Goal: Use online tool/utility: Use online tool/utility

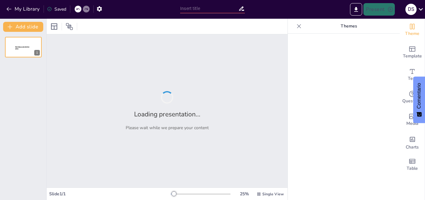
type input "EL JUEGO EN EL NIVEL INICIAL"
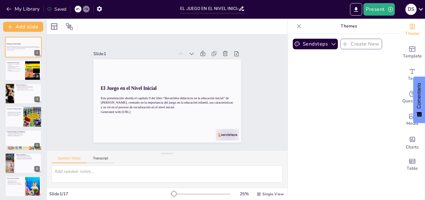
checkbox input "true"
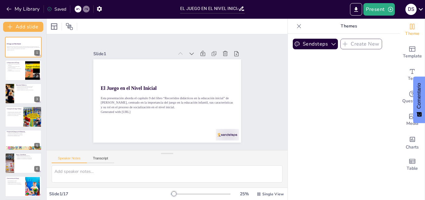
checkbox input "true"
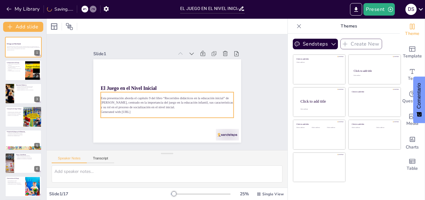
checkbox input "true"
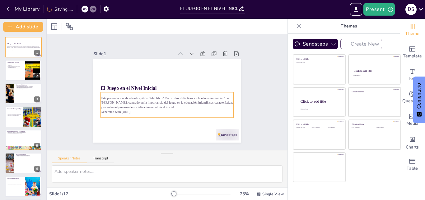
checkbox input "true"
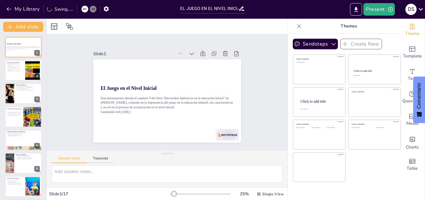
checkbox input "true"
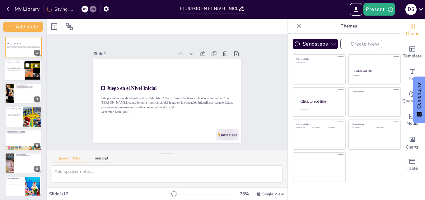
checkbox input "true"
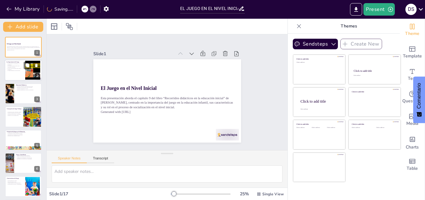
checkbox input "true"
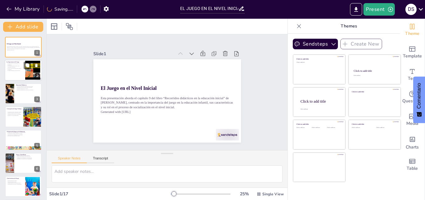
checkbox input "true"
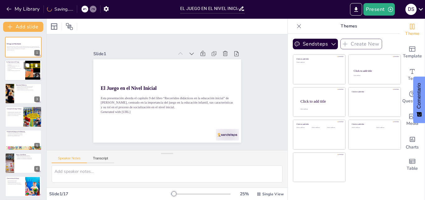
click at [19, 74] on div at bounding box center [23, 70] width 37 height 21
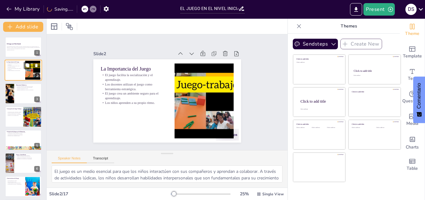
type textarea "El juego es un medio esencial para que los niños interactúen con sus compañeros…"
checkbox input "true"
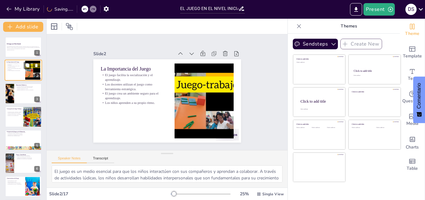
checkbox input "true"
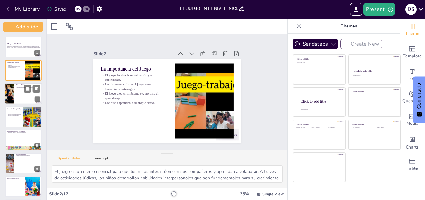
checkbox input "true"
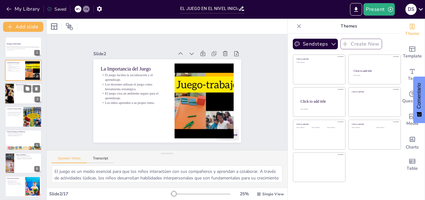
checkbox input "true"
click at [15, 93] on div at bounding box center [23, 93] width 37 height 21
type textarea "La creación de materiales didácticos específicos es fundamental para facilitar …"
checkbox input "true"
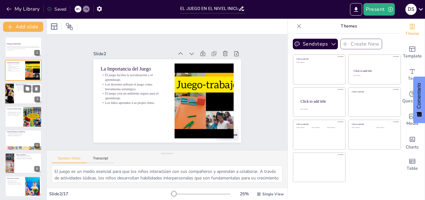
checkbox input "true"
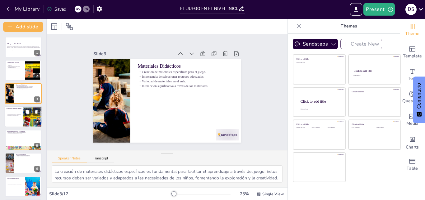
checkbox input "true"
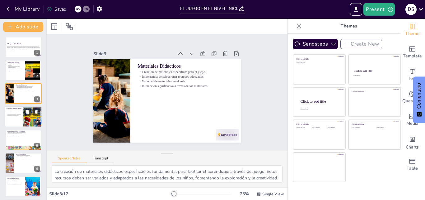
checkbox input "true"
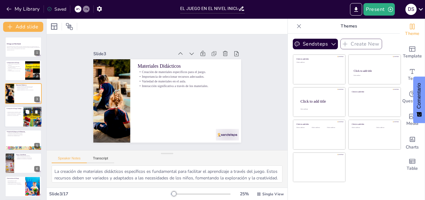
click at [10, 120] on div at bounding box center [23, 116] width 37 height 21
type textarea "La dualidad del juego como creatividad y trabajo es fundamental en la educación…"
checkbox input "true"
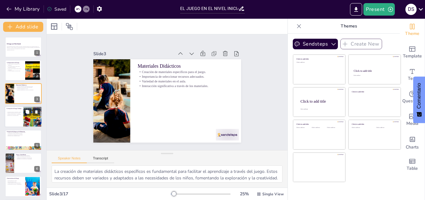
checkbox input "true"
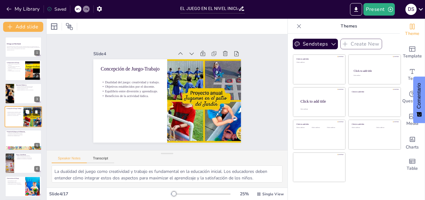
scroll to position [1, 0]
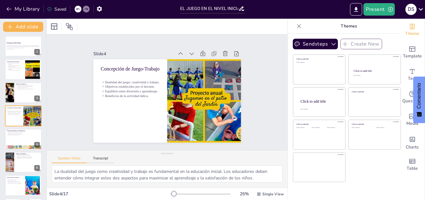
checkbox input "true"
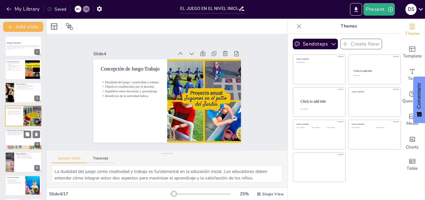
checkbox input "true"
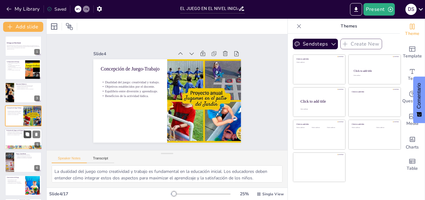
checkbox input "true"
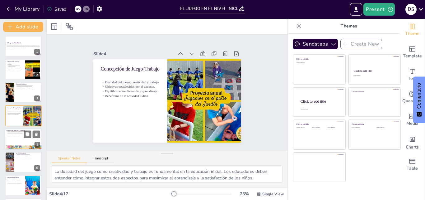
checkbox input "true"
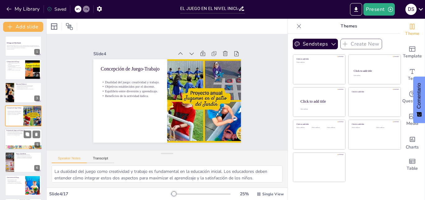
checkbox input "true"
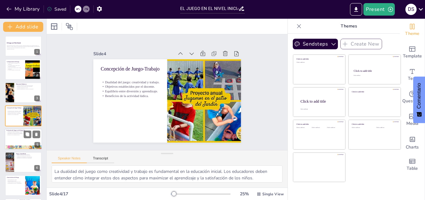
click at [16, 137] on div at bounding box center [23, 138] width 37 height 21
type textarea "La evolución del enfoque del juego en la educación es un reflejo de los cambios…"
checkbox input "true"
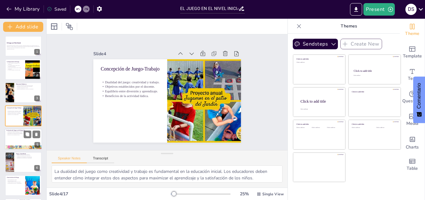
checkbox input "true"
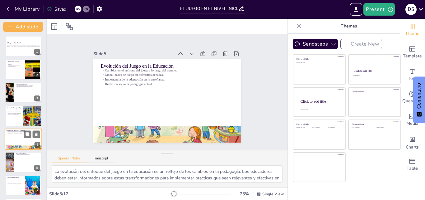
scroll to position [24, 0]
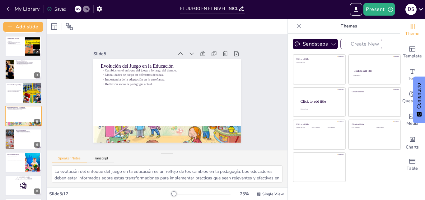
checkbox input "true"
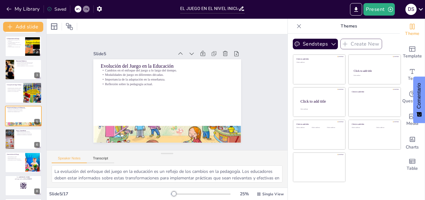
checkbox input "true"
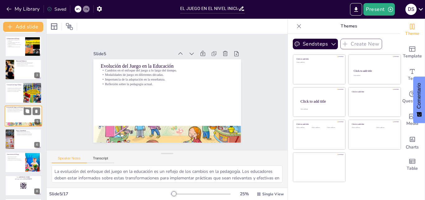
checkbox input "true"
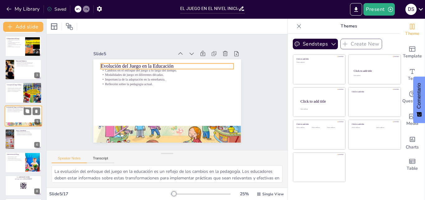
checkbox input "true"
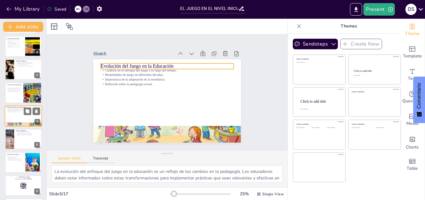
checkbox input "true"
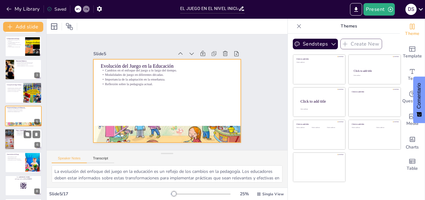
checkbox input "true"
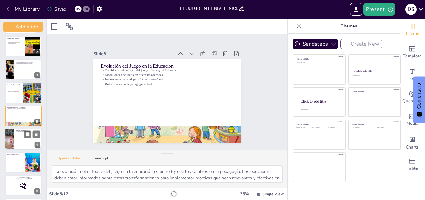
checkbox input "true"
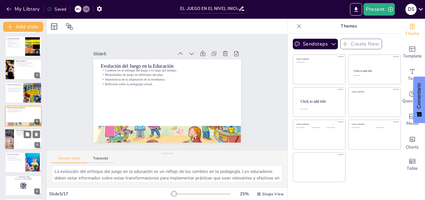
click at [18, 139] on div at bounding box center [23, 138] width 37 height 21
type textarea "La integración del juego en el aprendizaje es fundamental para el desarrollo de…"
checkbox input "true"
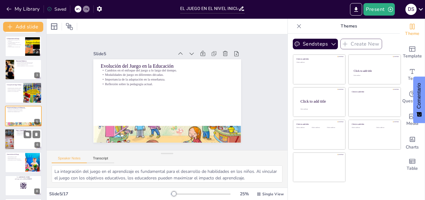
checkbox input "true"
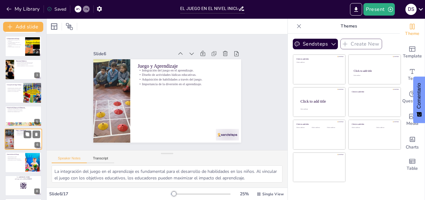
scroll to position [47, 0]
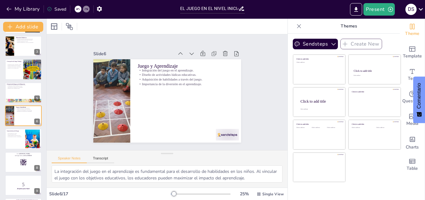
checkbox input "true"
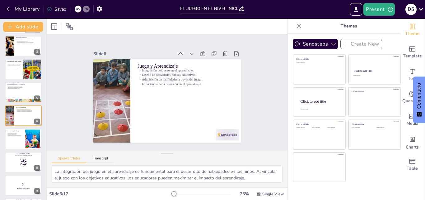
checkbox input "true"
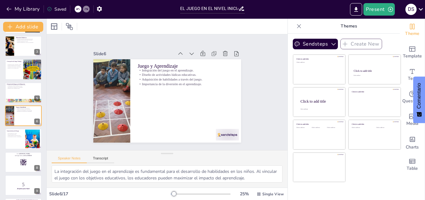
scroll to position [79, 0]
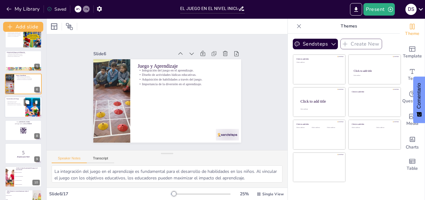
checkbox input "true"
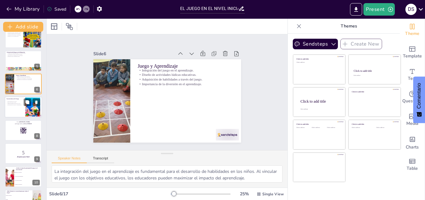
checkbox input "true"
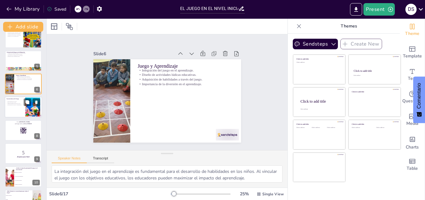
checkbox input "true"
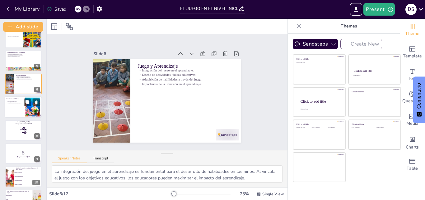
click at [23, 113] on div at bounding box center [23, 107] width 37 height 21
type textarea "La intencionalidad es una característica clave del juego. Los niños deben decid…"
checkbox input "true"
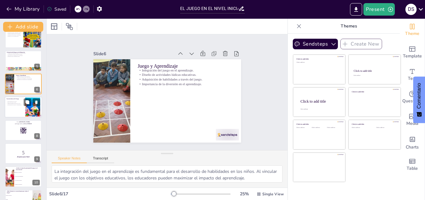
checkbox input "true"
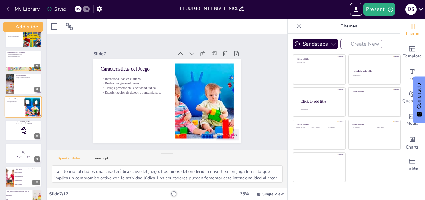
scroll to position [70, 0]
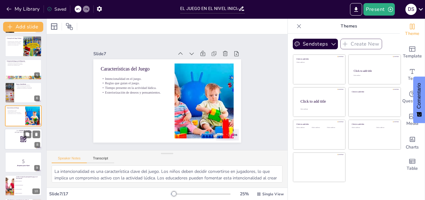
checkbox input "true"
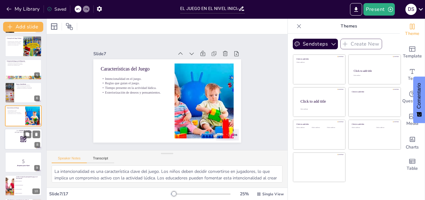
checkbox input "true"
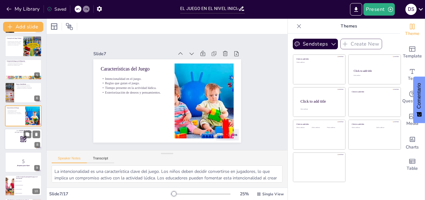
checkbox input "true"
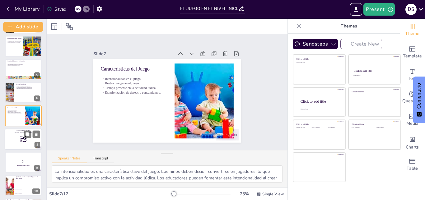
click at [17, 136] on div at bounding box center [23, 138] width 37 height 21
checkbox input "true"
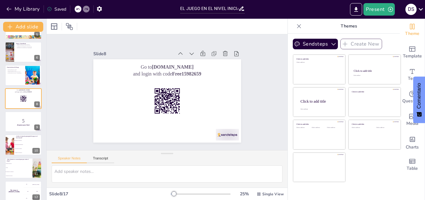
scroll to position [115, 0]
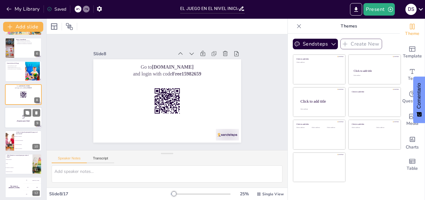
click at [23, 113] on p "5" at bounding box center [24, 116] width 34 height 7
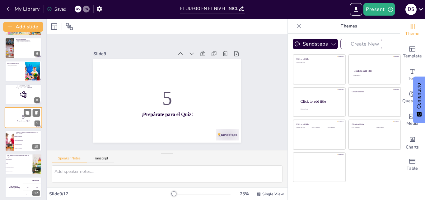
scroll to position [117, 0]
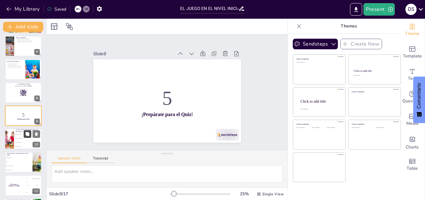
click at [24, 137] on button at bounding box center [27, 133] width 7 height 7
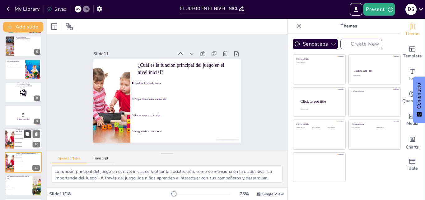
scroll to position [163, 0]
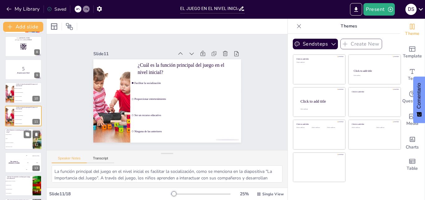
click at [15, 141] on li "Conciencia de los jugadores" at bounding box center [19, 143] width 28 height 4
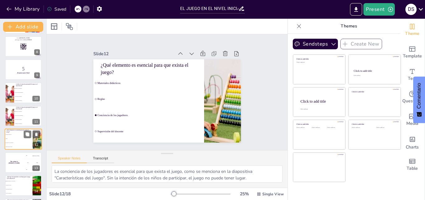
scroll to position [186, 0]
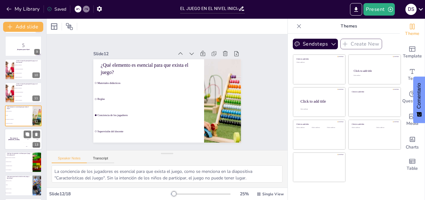
click at [12, 144] on div "The winner is [PERSON_NAME]" at bounding box center [14, 138] width 19 height 21
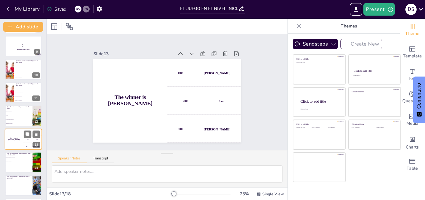
scroll to position [209, 0]
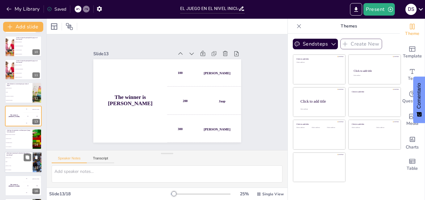
click at [8, 161] on span "Piaget" at bounding box center [19, 161] width 27 height 1
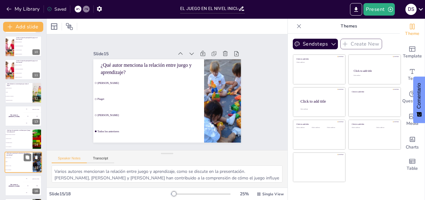
scroll to position [256, 0]
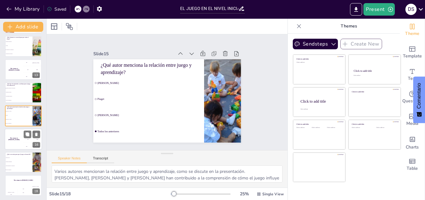
click at [17, 142] on div "The winner is [PERSON_NAME]" at bounding box center [14, 138] width 19 height 21
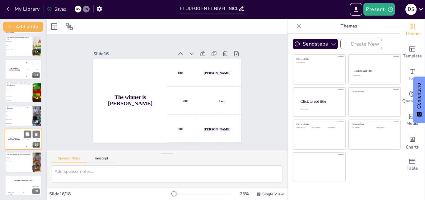
scroll to position [257, 0]
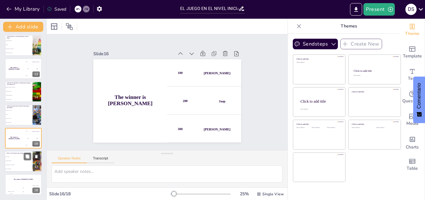
click at [15, 160] on li "Materiales adecuados" at bounding box center [19, 161] width 28 height 4
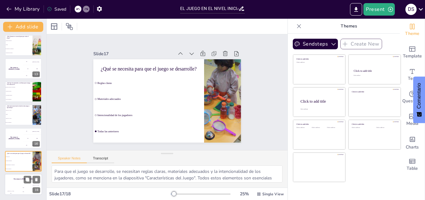
click at [16, 179] on h4 "The winner is [PERSON_NAME]" at bounding box center [23, 179] width 37 height 2
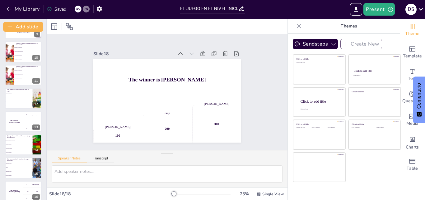
scroll to position [201, 0]
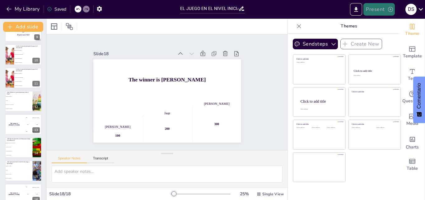
click at [385, 8] on button "Present" at bounding box center [379, 9] width 31 height 12
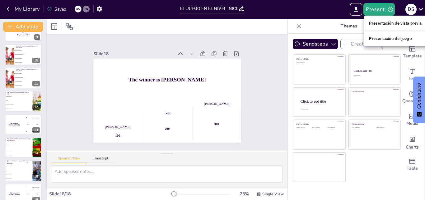
click at [384, 22] on font "Presentación de vista previa" at bounding box center [395, 23] width 53 height 5
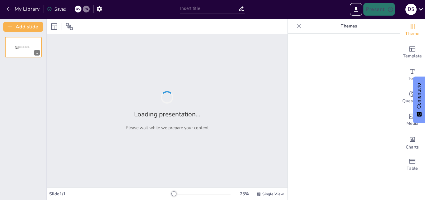
type input "EL JUEGO EN EL NIVEL INICIAL"
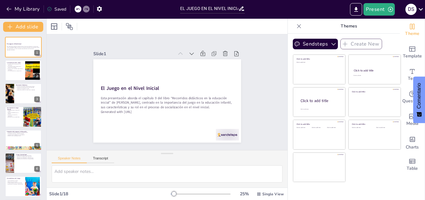
checkbox input "true"
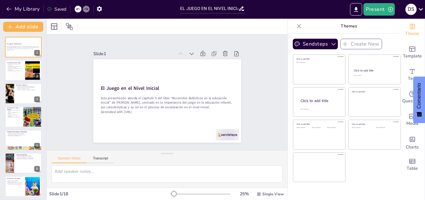
checkbox input "true"
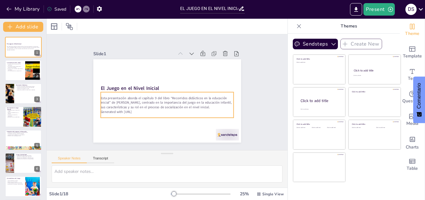
checkbox input "true"
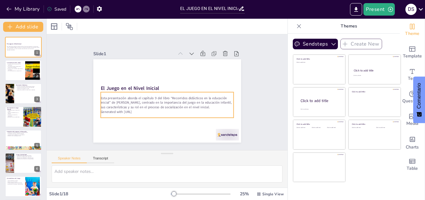
checkbox input "true"
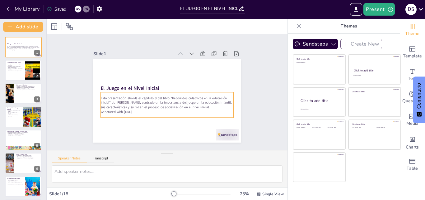
checkbox input "true"
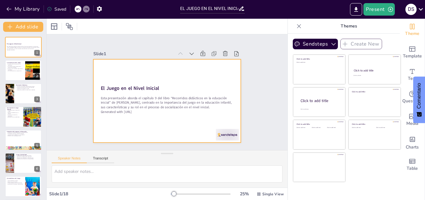
checkbox input "true"
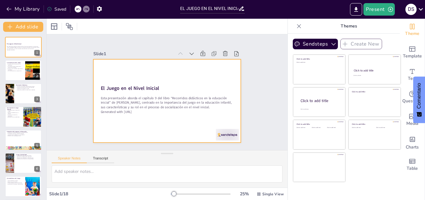
checkbox input "true"
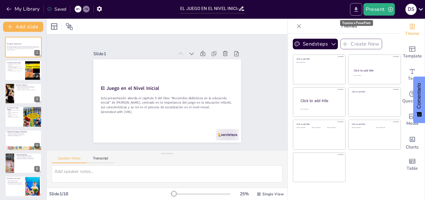
click at [358, 11] on icon "Export to PowerPoint" at bounding box center [356, 9] width 7 height 7
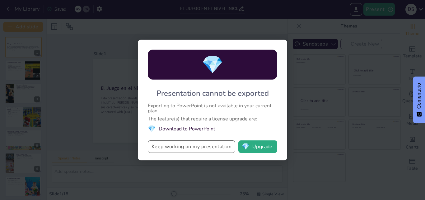
click at [178, 146] on button "Keep working on my presentation" at bounding box center [192, 146] width 88 height 12
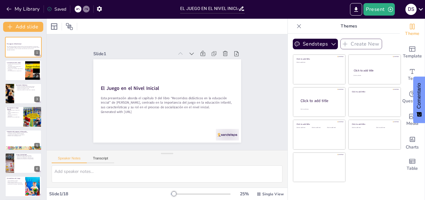
checkbox input "true"
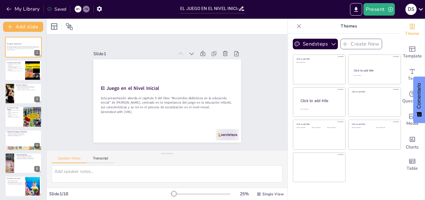
checkbox input "true"
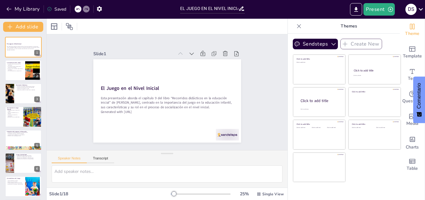
checkbox input "true"
click at [358, 12] on icon "Export to PowerPoint" at bounding box center [356, 9] width 7 height 7
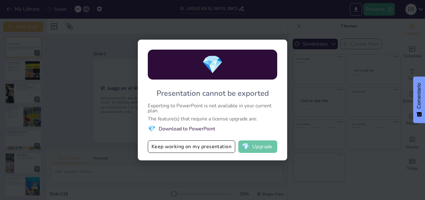
click at [259, 145] on button "💎 Upgrade" at bounding box center [258, 146] width 39 height 12
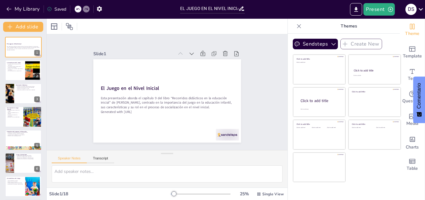
checkbox input "true"
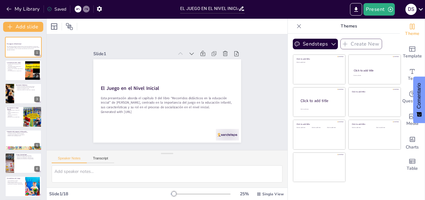
checkbox input "true"
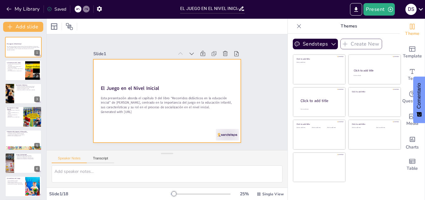
checkbox input "true"
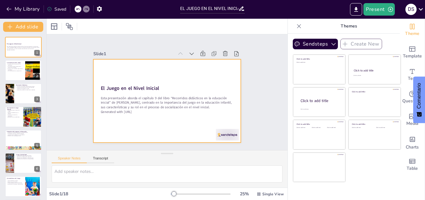
checkbox input "true"
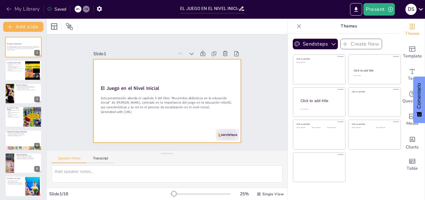
checkbox input "true"
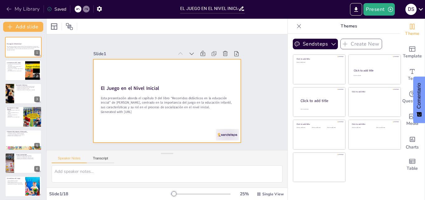
checkbox input "true"
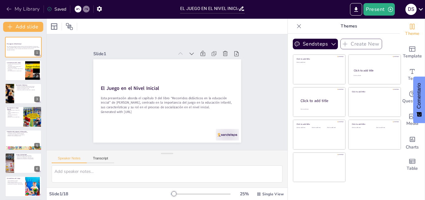
click at [10, 8] on icon "button" at bounding box center [9, 9] width 6 height 6
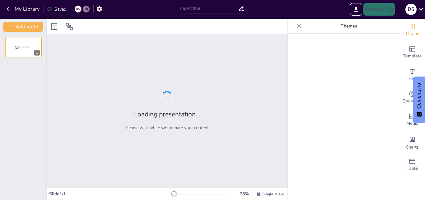
type input "The Role of Play in Early Childhood Education"
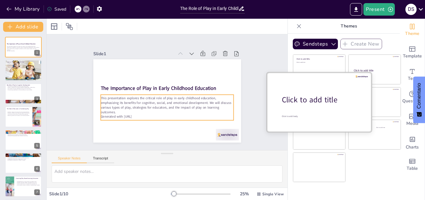
checkbox input "true"
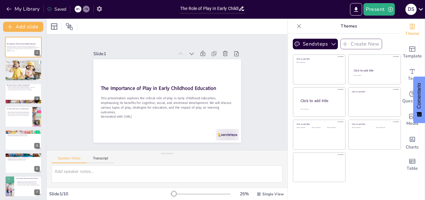
click at [100, 7] on icon "button" at bounding box center [99, 8] width 5 height 5
